Goal: Task Accomplishment & Management: Manage account settings

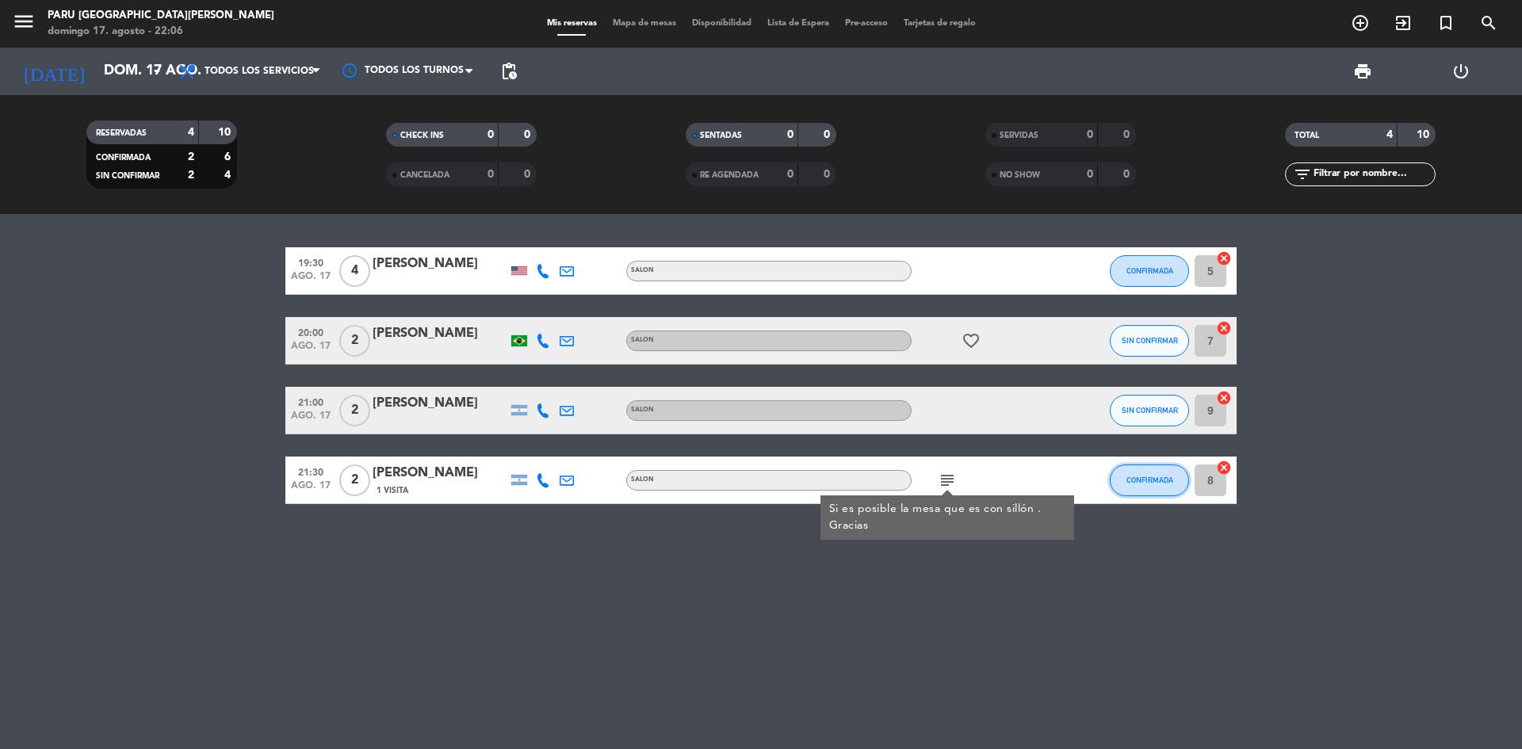
click at [1149, 487] on button "CONFIRMADA" at bounding box center [1149, 480] width 79 height 32
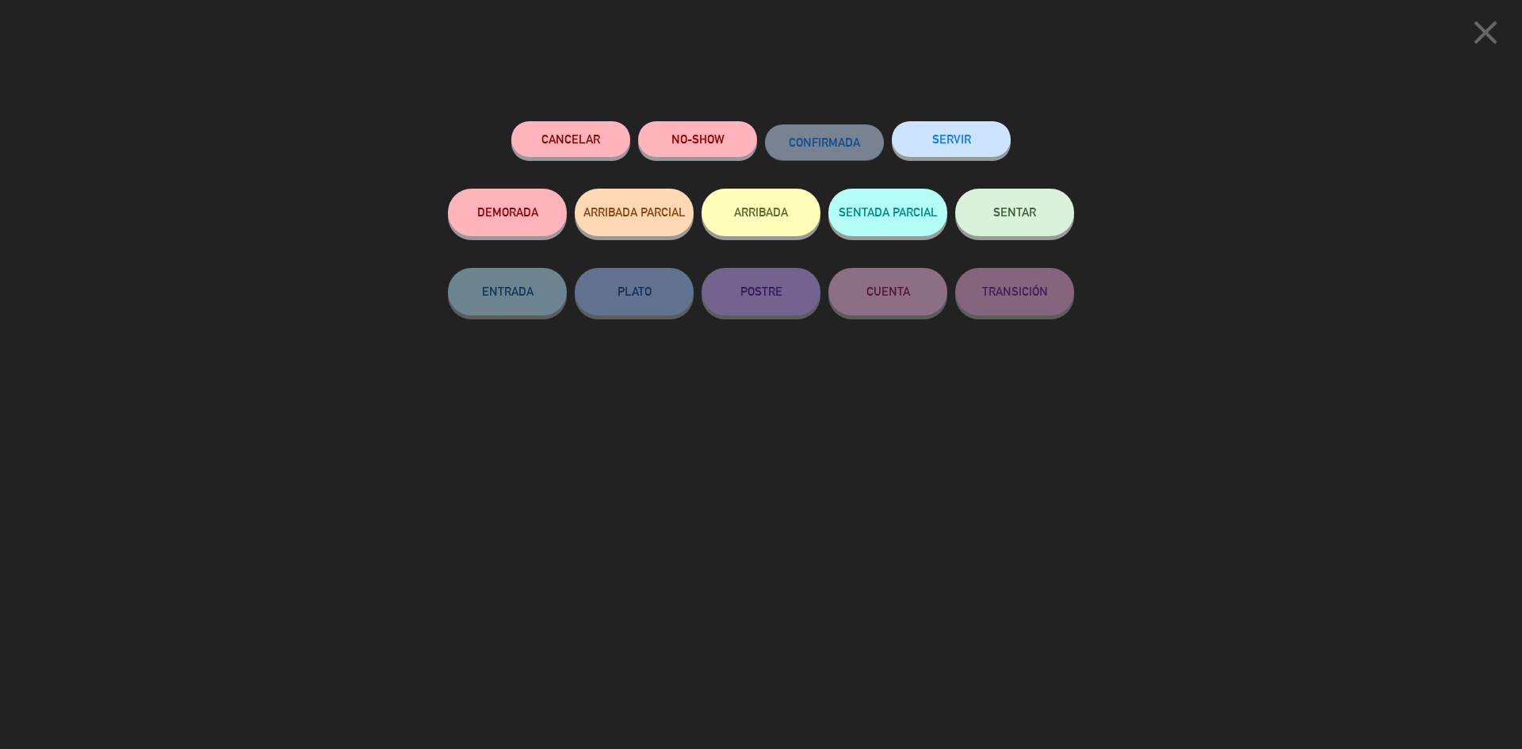
click at [749, 212] on button "ARRIBADA" at bounding box center [760, 213] width 119 height 48
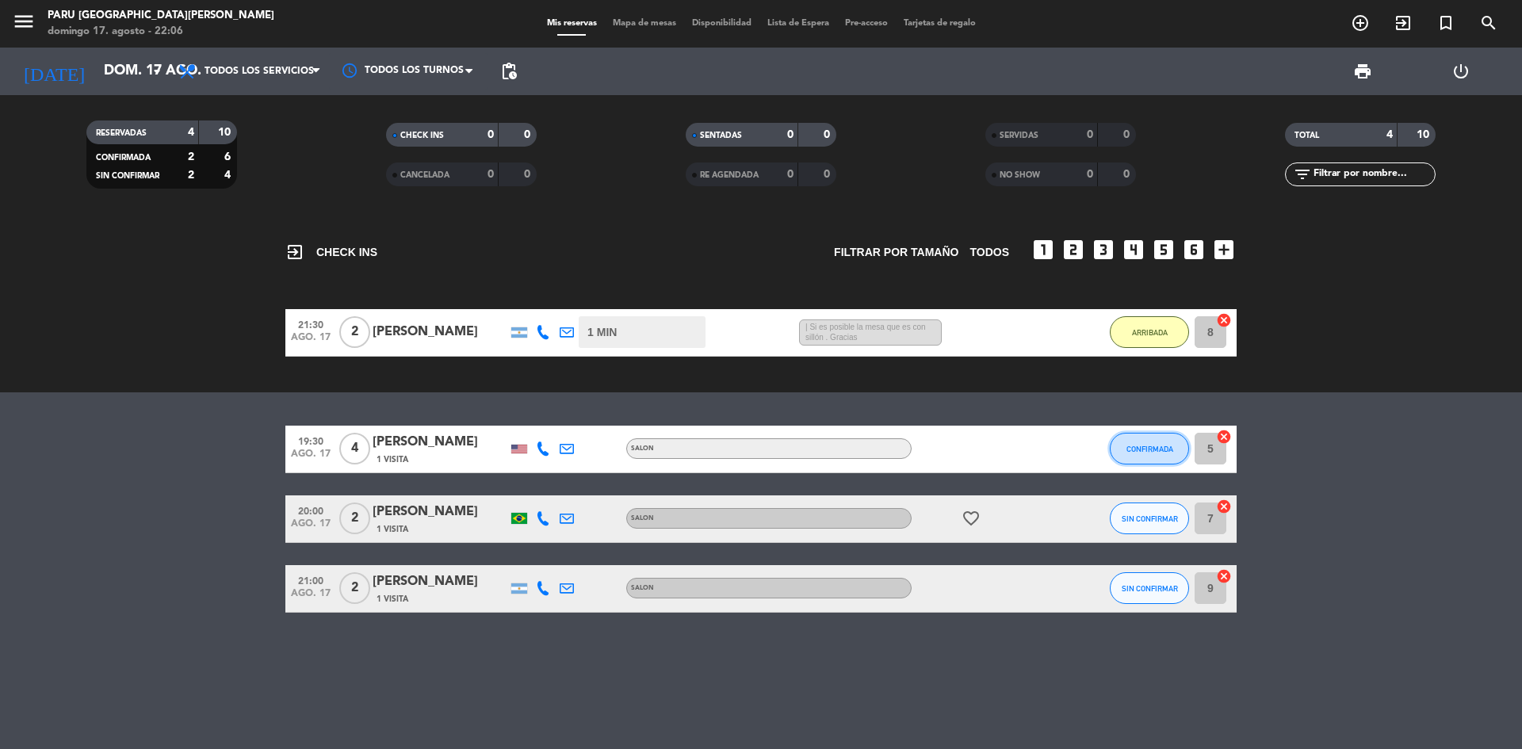
click at [1135, 449] on span "CONFIRMADA" at bounding box center [1149, 449] width 47 height 9
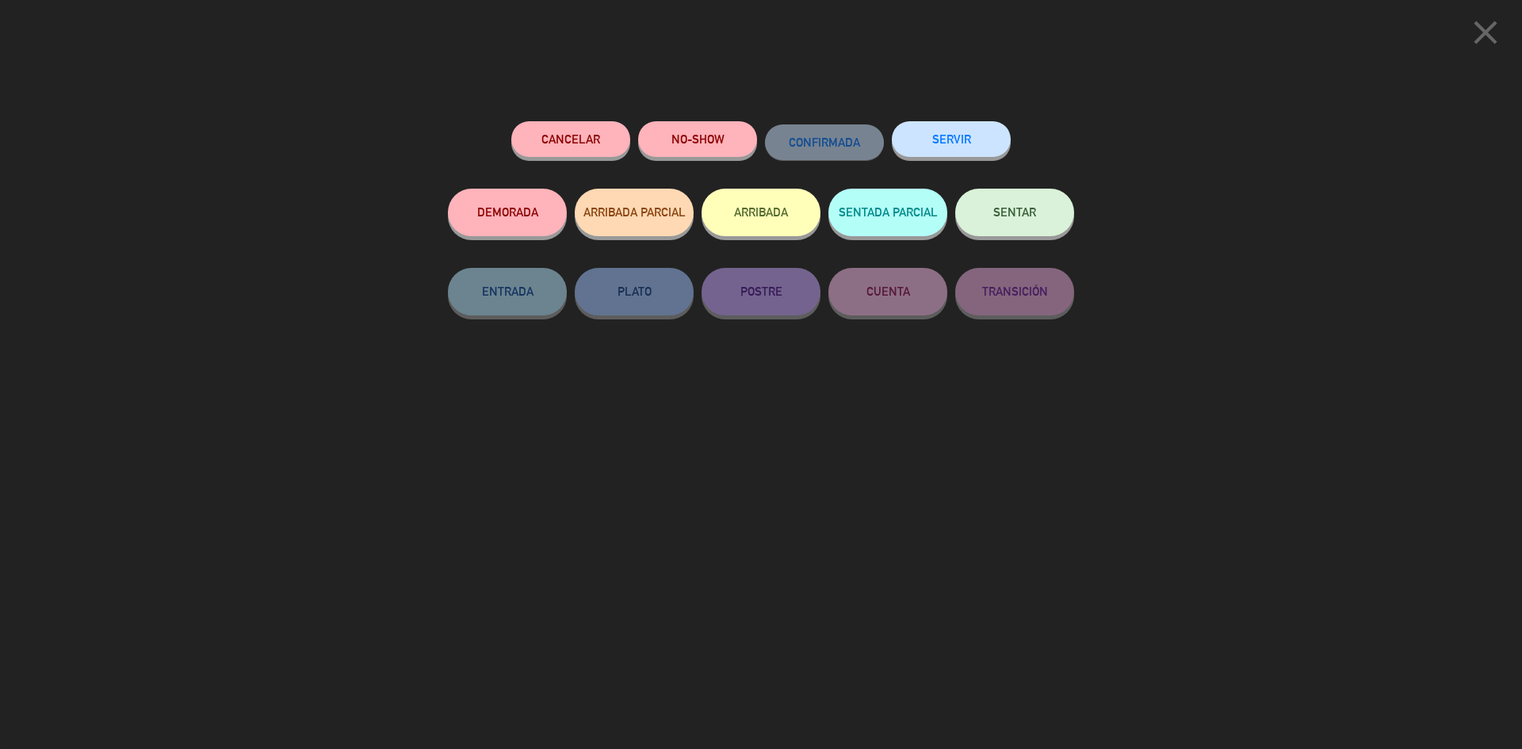
drag, startPoint x: 695, startPoint y: 228, endPoint x: 717, endPoint y: 230, distance: 22.2
click at [697, 230] on div "DEMORADA ARRIBADA PARCIAL ARRIBADA SENTADA PARCIAL SENTAR" at bounding box center [761, 228] width 626 height 79
click at [745, 217] on button "ARRIBADA" at bounding box center [760, 213] width 119 height 48
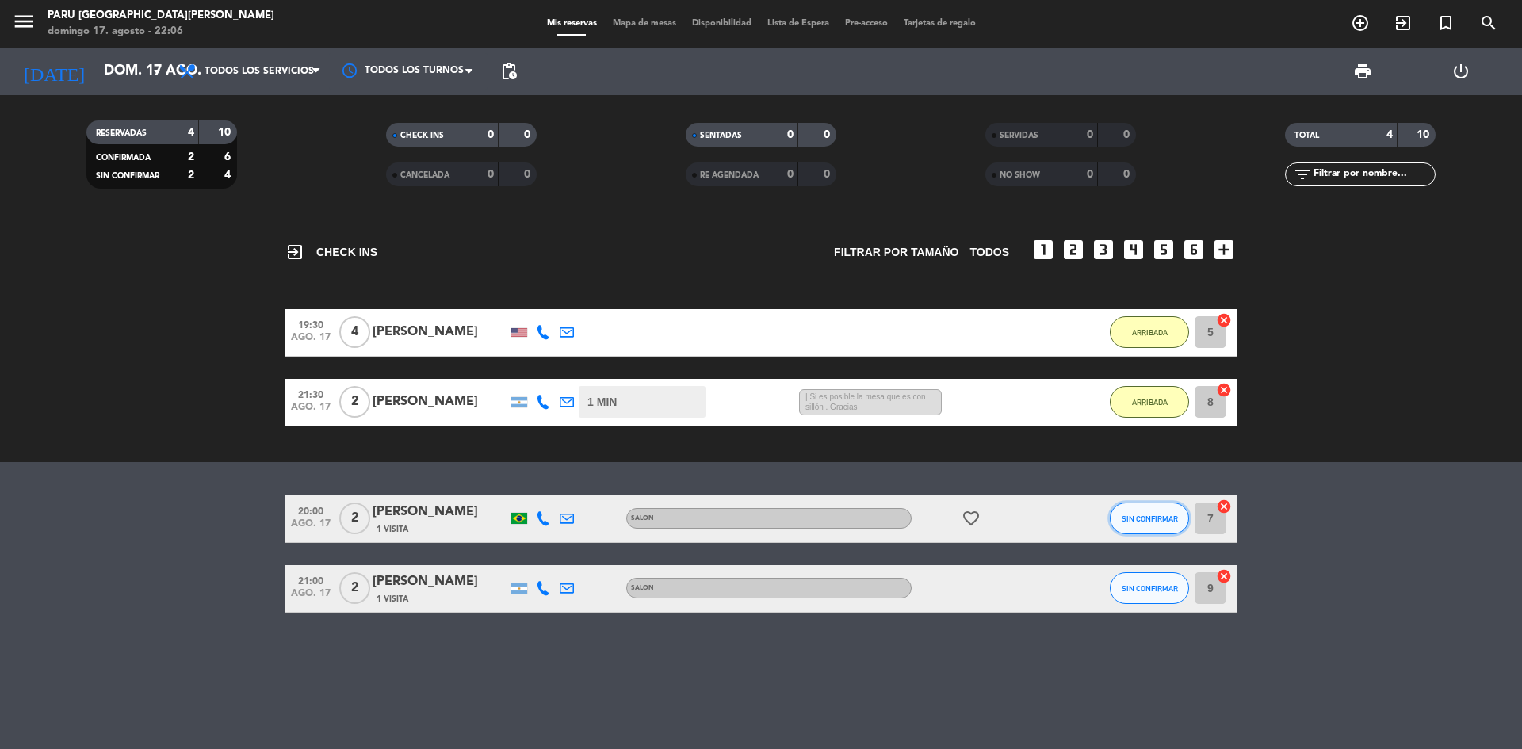
click at [1168, 510] on button "SIN CONFIRMAR" at bounding box center [1149, 518] width 79 height 32
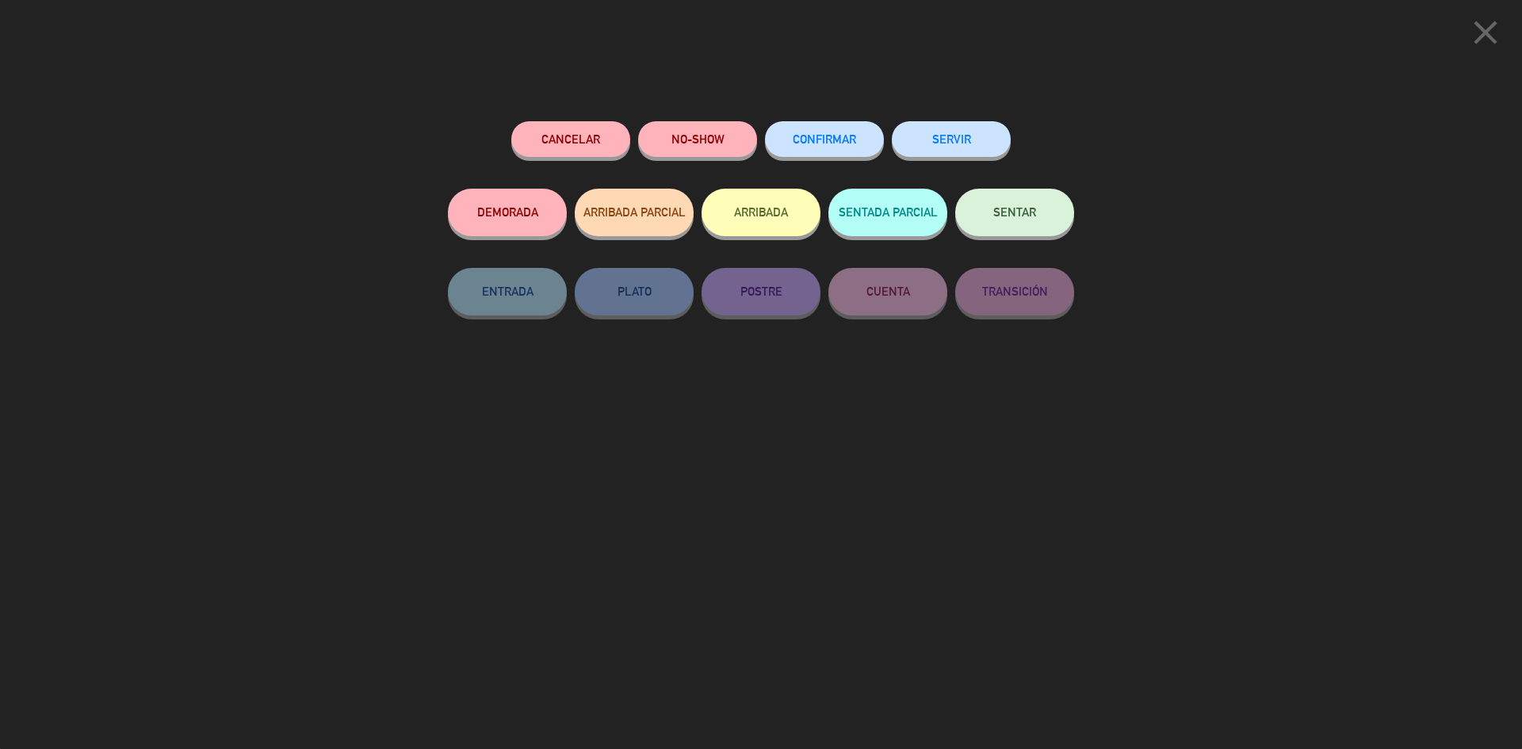
click at [588, 142] on button "Cancelar" at bounding box center [570, 139] width 119 height 36
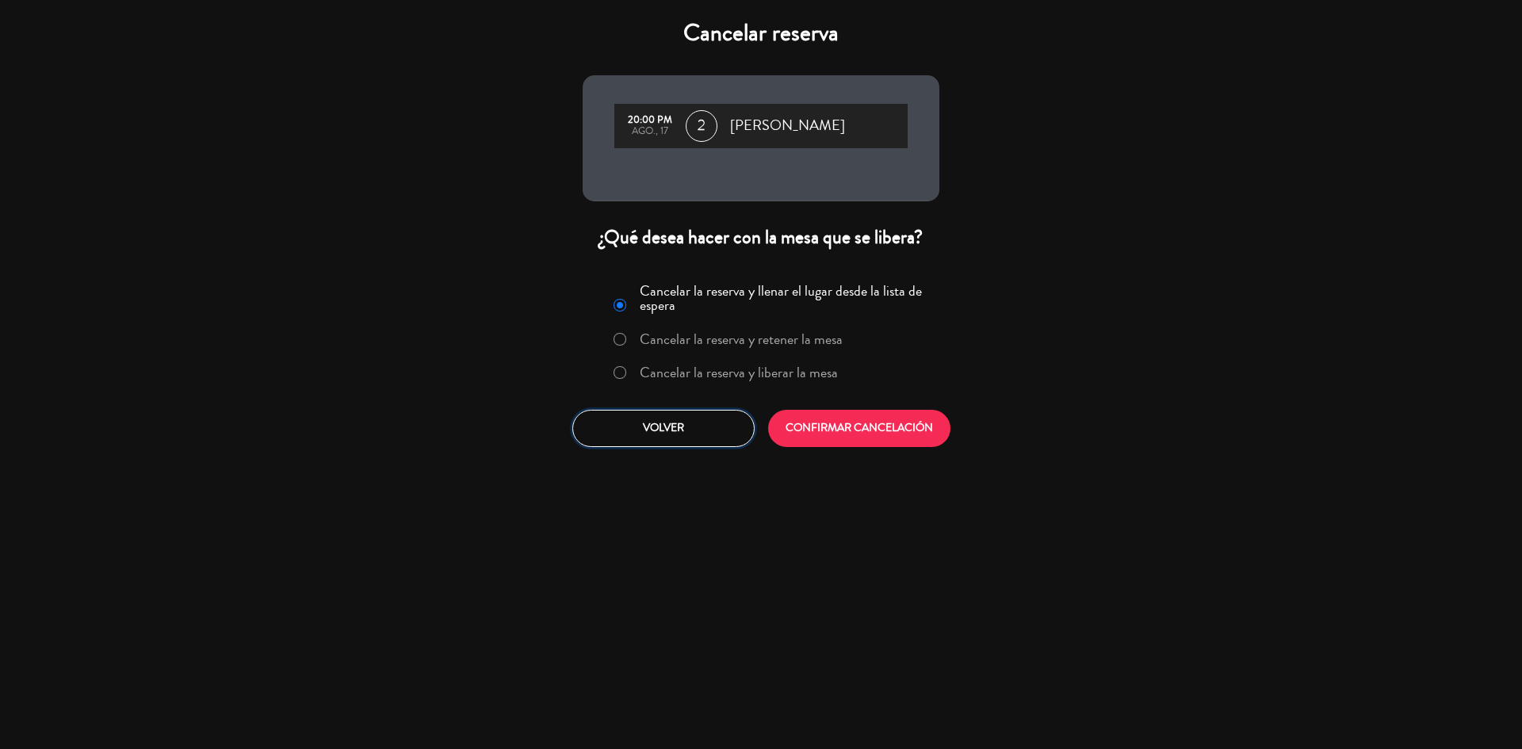
click at [661, 446] on button "Volver" at bounding box center [663, 428] width 182 height 37
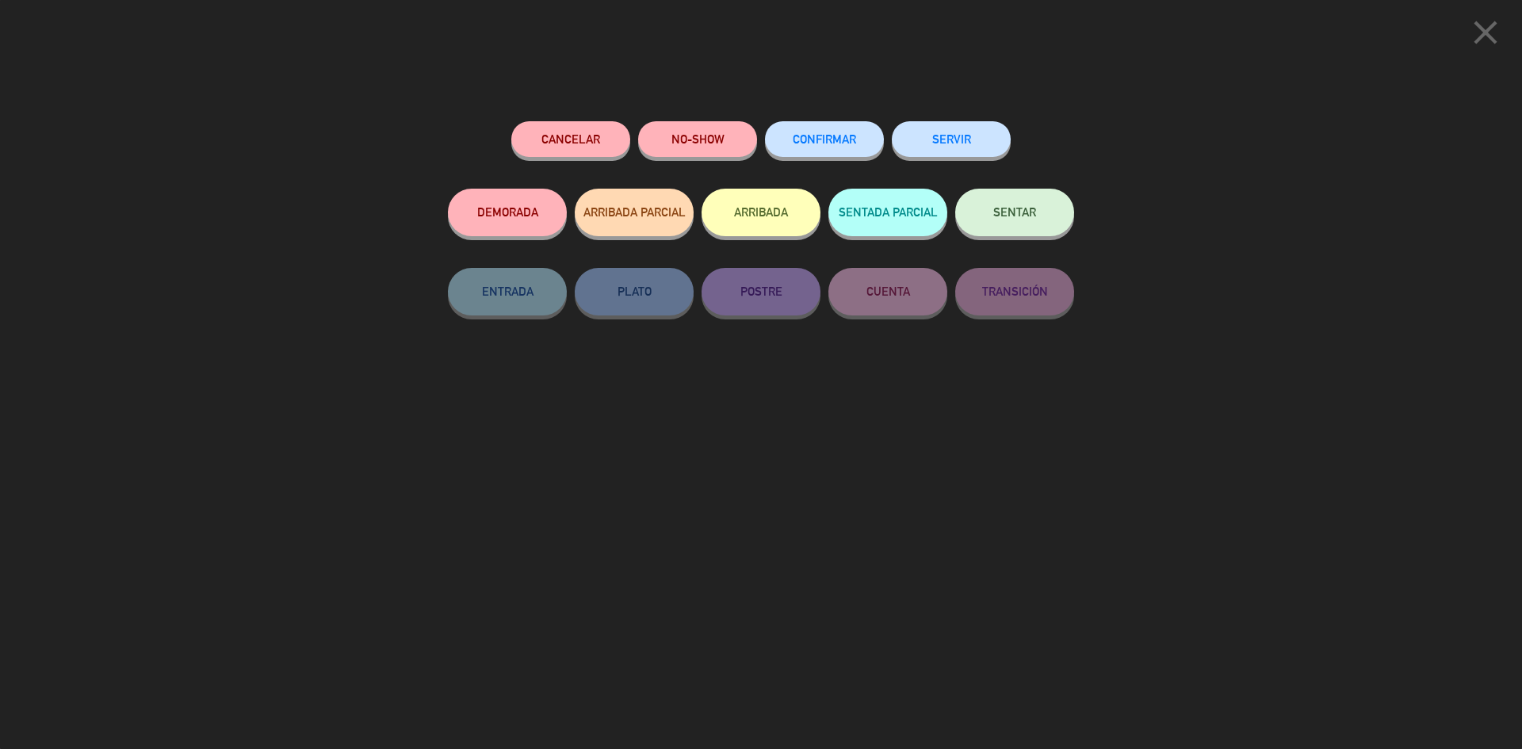
click at [676, 139] on button "NO-SHOW" at bounding box center [697, 139] width 119 height 36
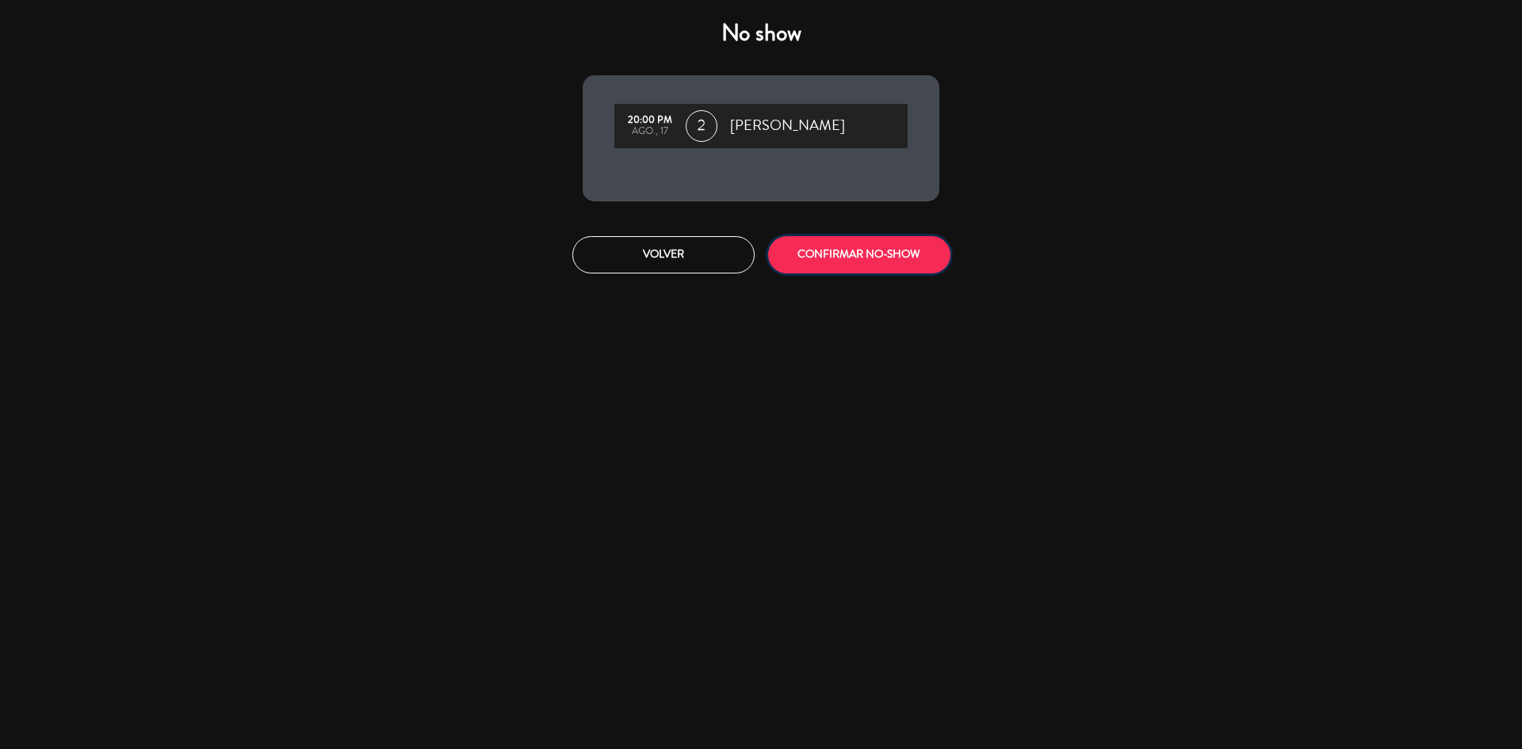
click at [854, 250] on button "CONFIRMAR NO-SHOW" at bounding box center [859, 254] width 182 height 37
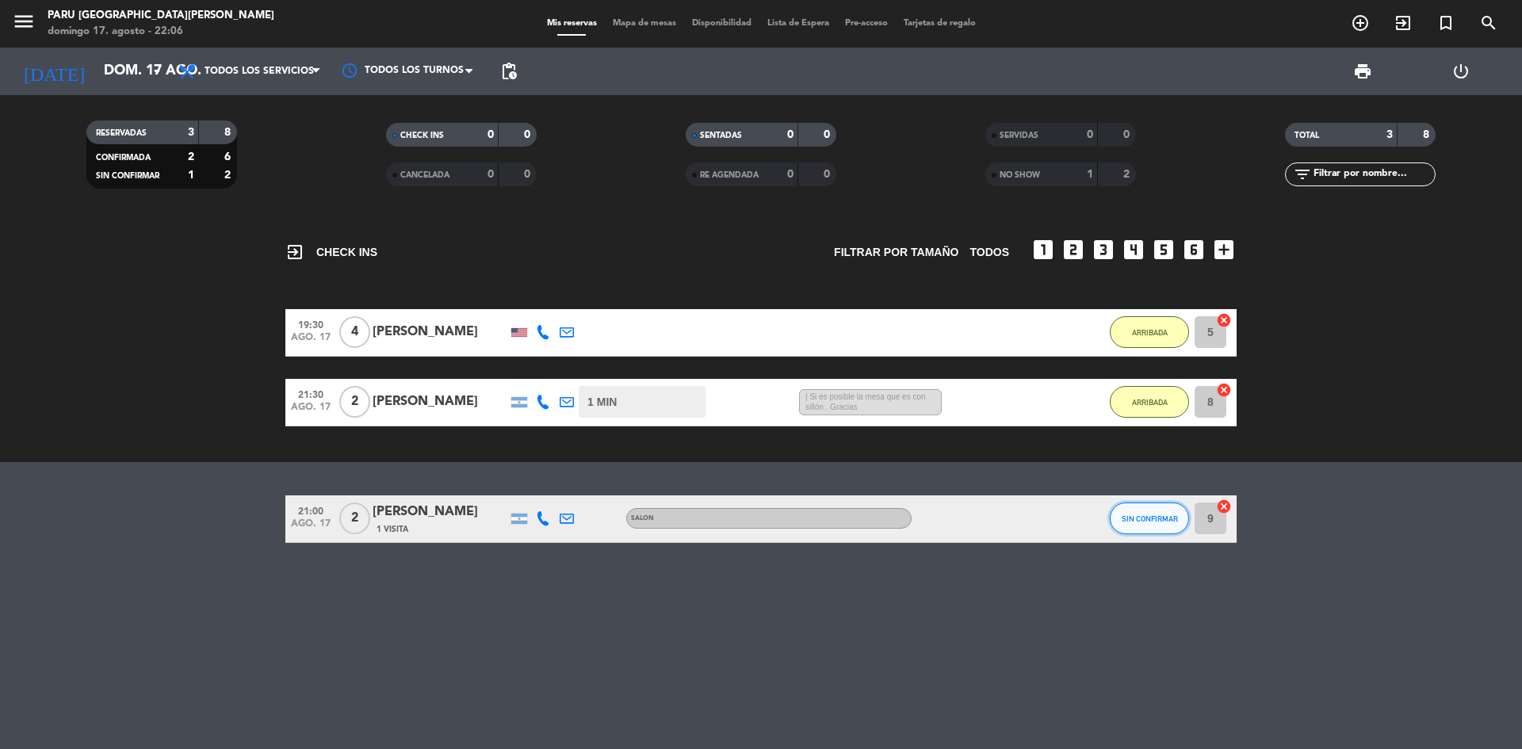
click at [1149, 520] on span "SIN CONFIRMAR" at bounding box center [1149, 518] width 56 height 9
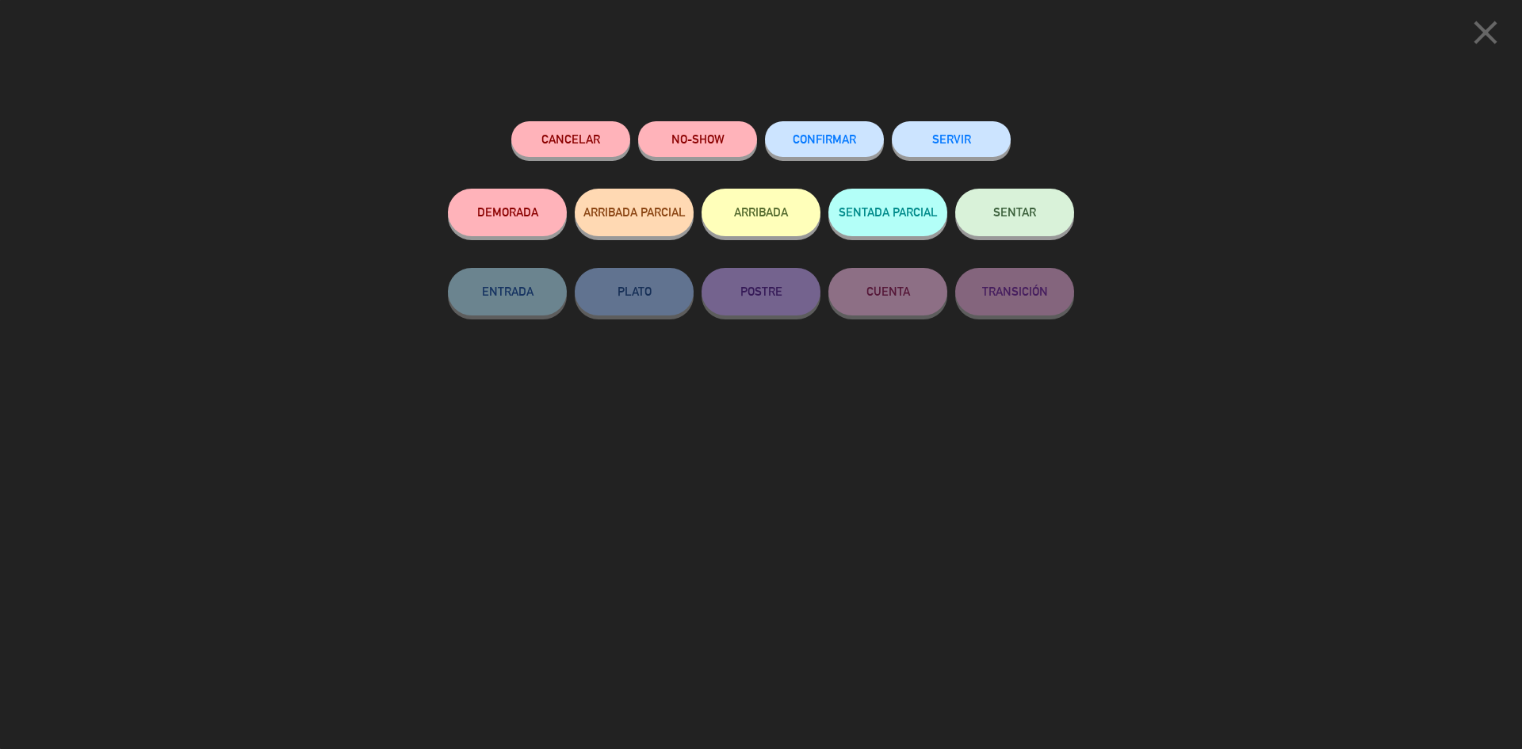
click at [696, 153] on button "NO-SHOW" at bounding box center [697, 139] width 119 height 36
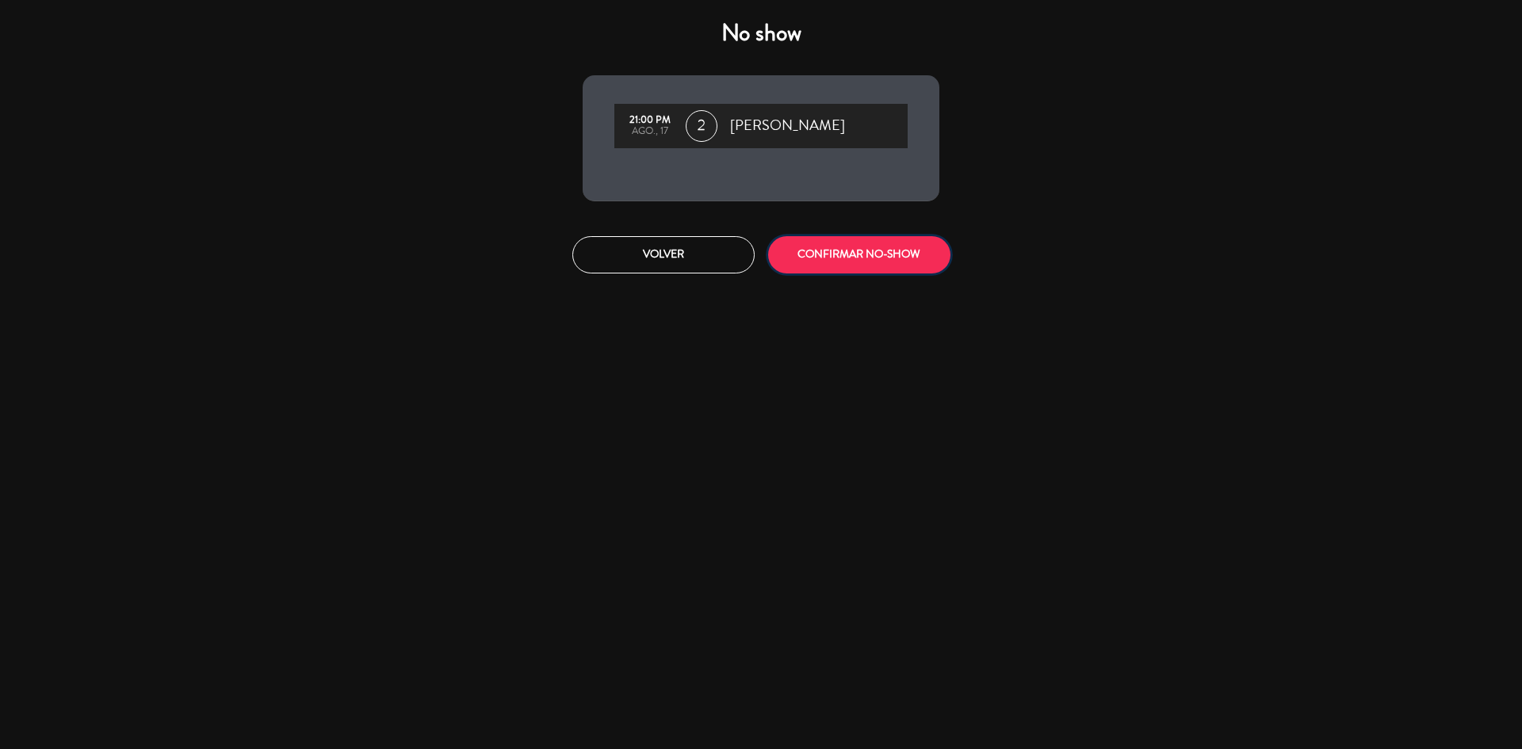
click at [834, 260] on button "CONFIRMAR NO-SHOW" at bounding box center [859, 254] width 182 height 37
